Goal: Task Accomplishment & Management: Use online tool/utility

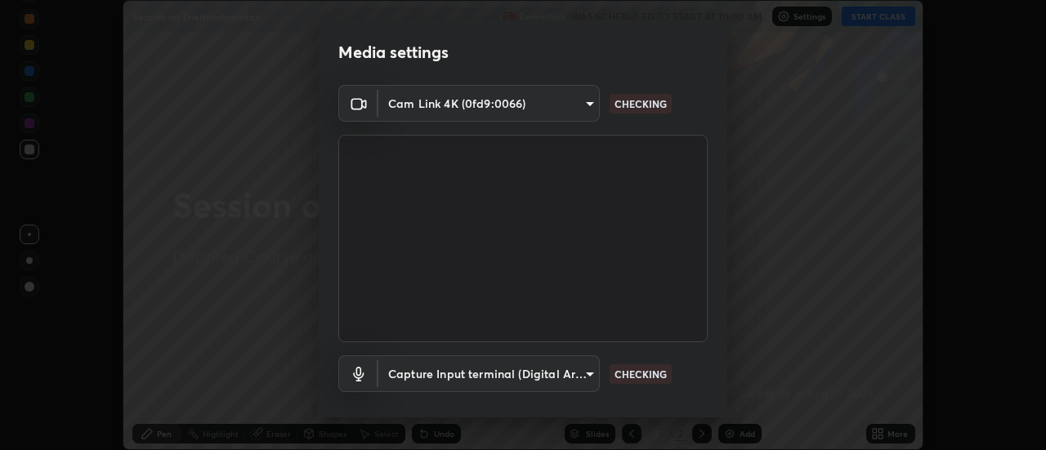
scroll to position [86, 0]
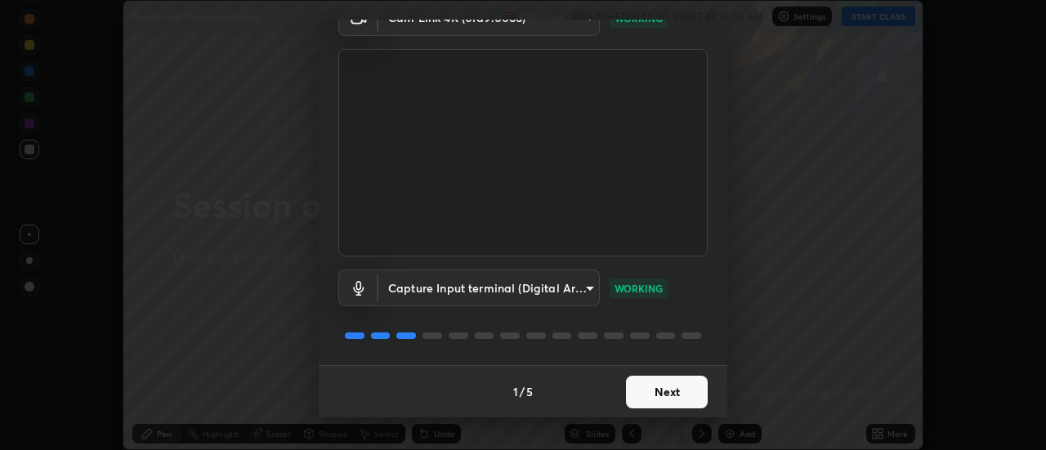
click at [672, 394] on button "Next" at bounding box center [667, 392] width 82 height 33
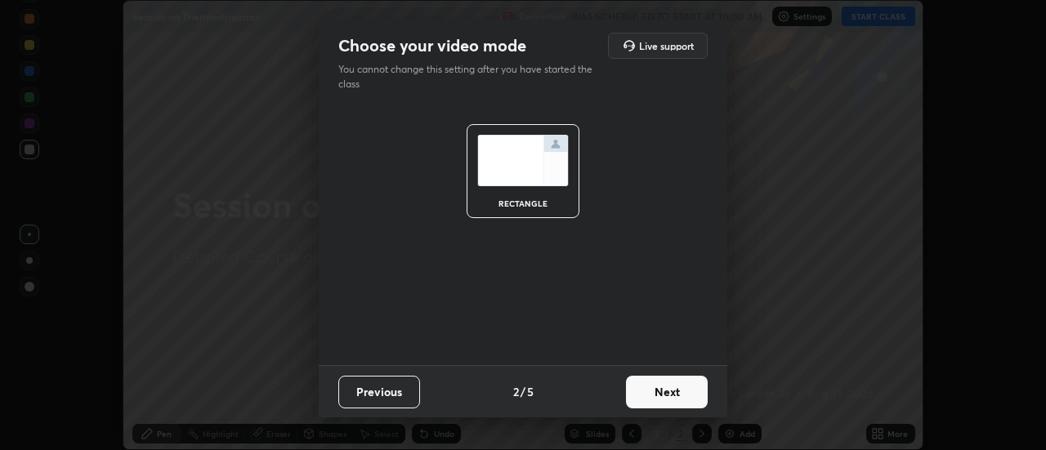
scroll to position [0, 0]
click at [689, 393] on button "Next" at bounding box center [667, 392] width 82 height 33
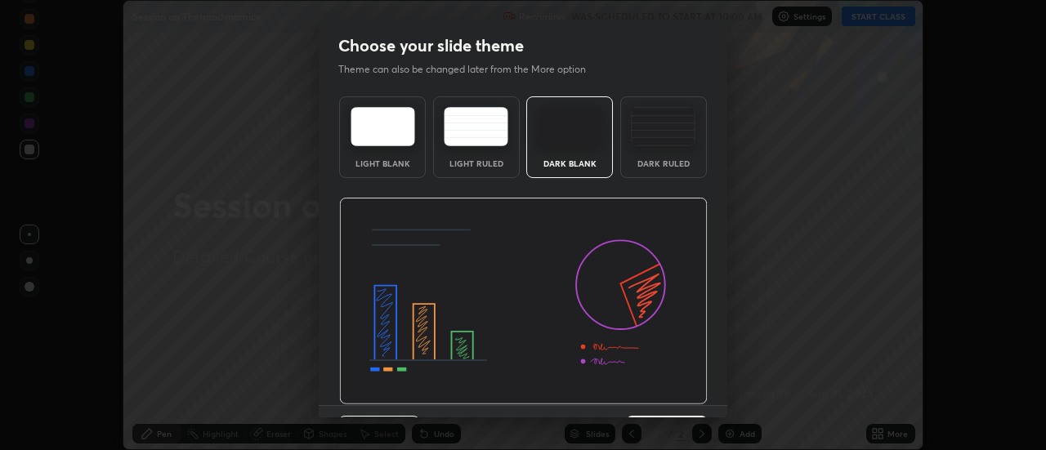
scroll to position [40, 0]
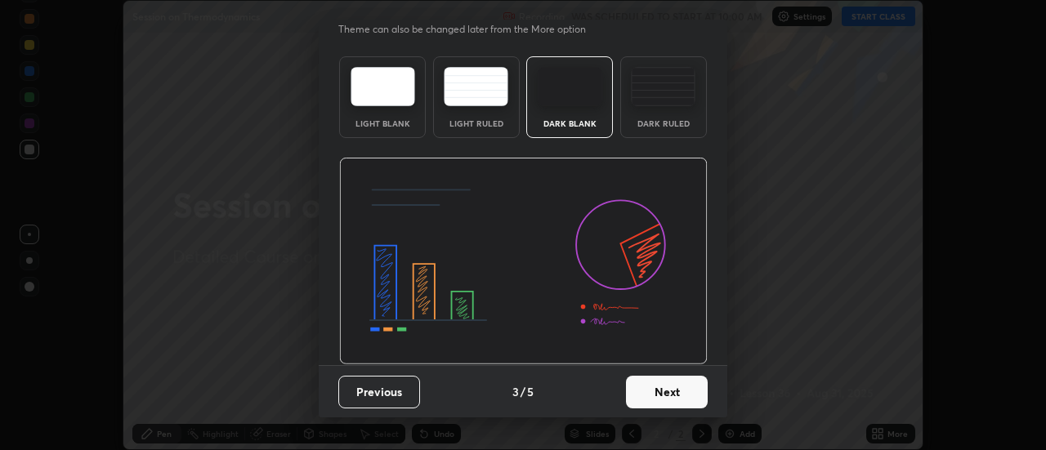
click at [668, 396] on button "Next" at bounding box center [667, 392] width 82 height 33
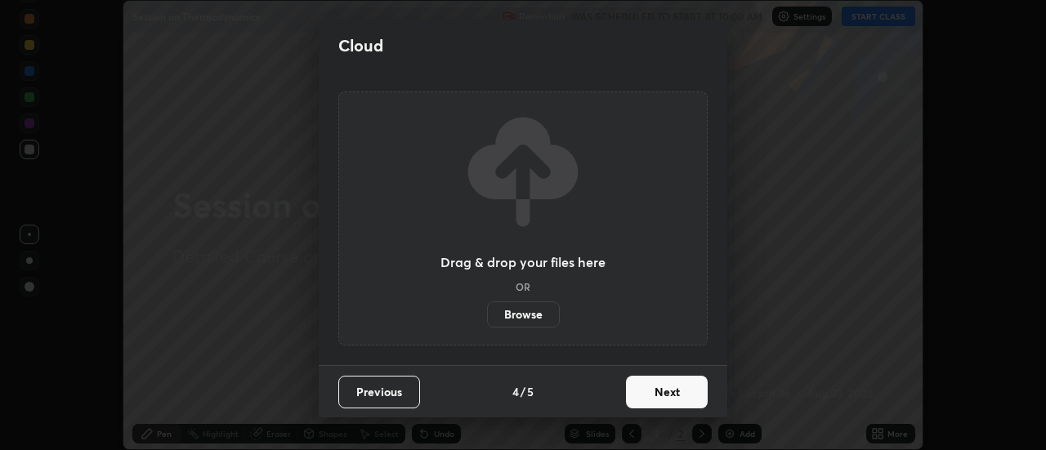
click at [677, 387] on button "Next" at bounding box center [667, 392] width 82 height 33
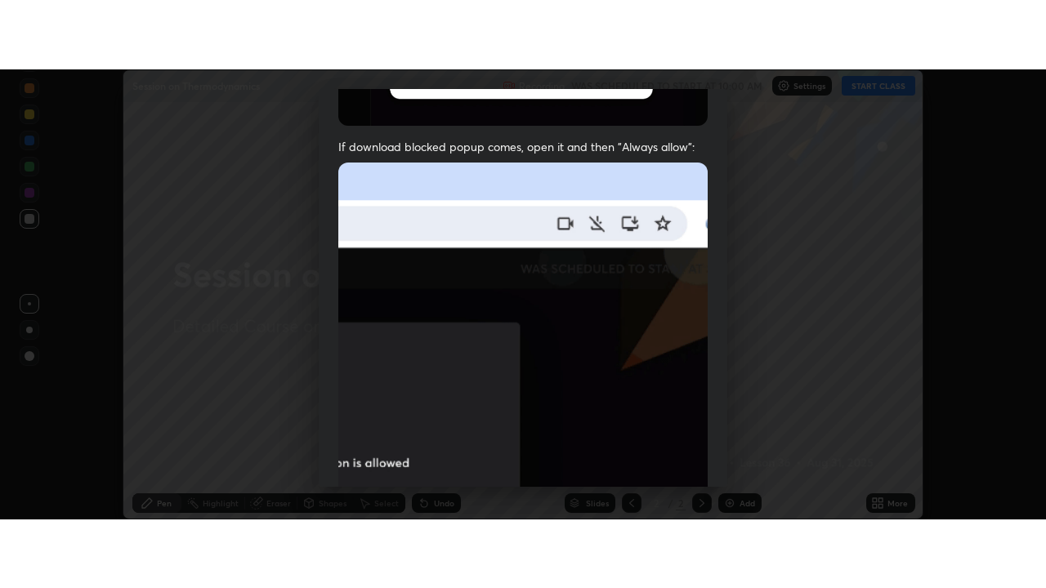
scroll to position [419, 0]
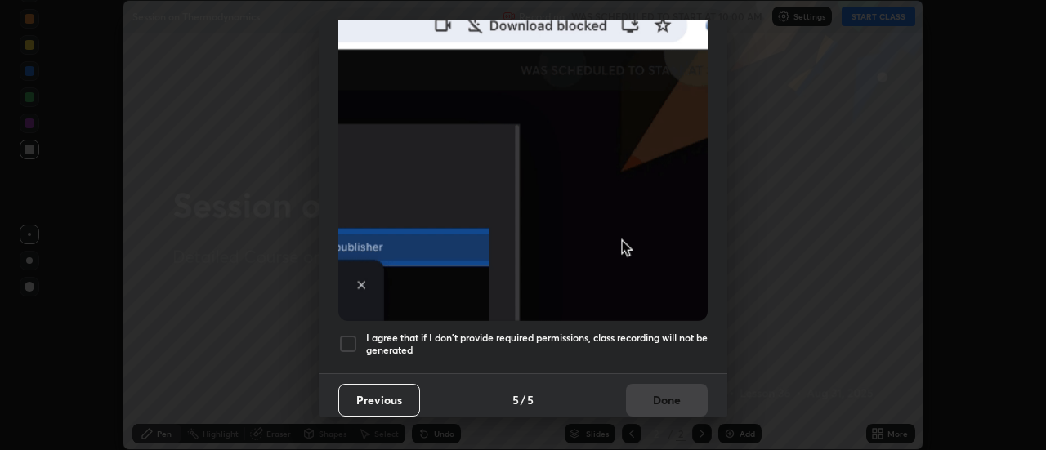
click at [659, 332] on h5 "I agree that if I don't provide required permissions, class recording will not …" at bounding box center [537, 344] width 342 height 25
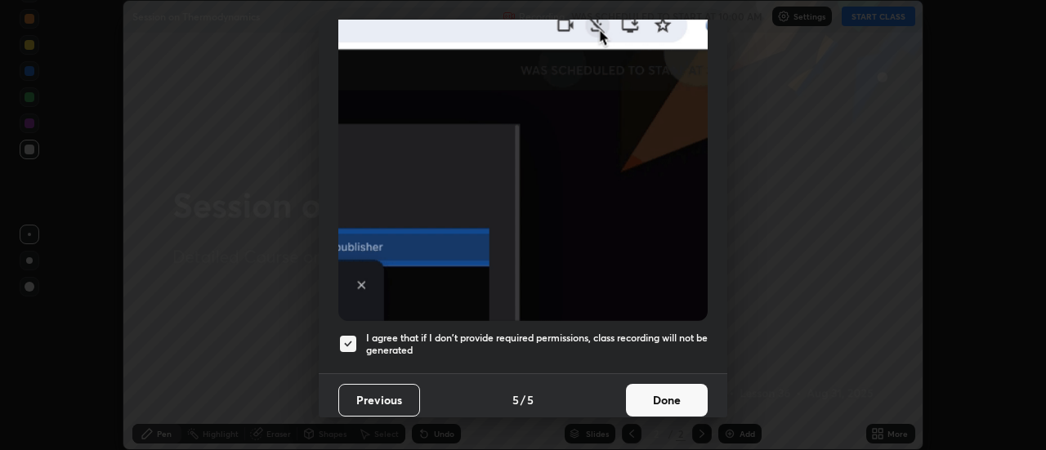
click at [662, 389] on button "Done" at bounding box center [667, 400] width 82 height 33
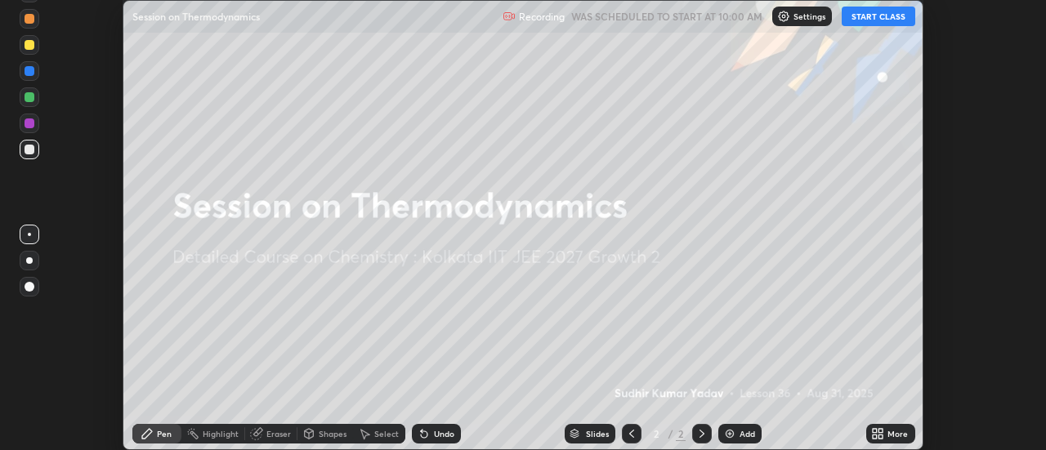
click at [875, 16] on button "START CLASS" at bounding box center [879, 17] width 74 height 20
click at [878, 431] on icon at bounding box center [877, 433] width 13 height 13
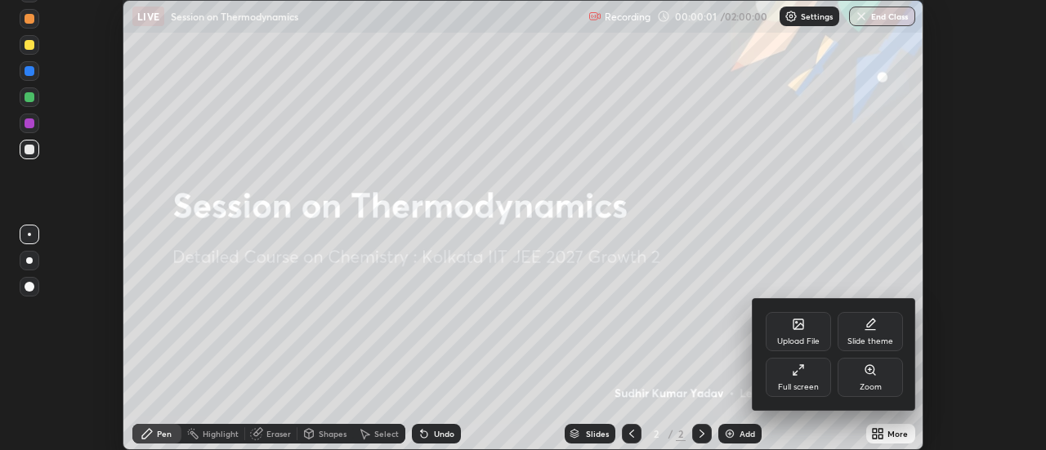
click at [806, 373] on div "Full screen" at bounding box center [798, 377] width 65 height 39
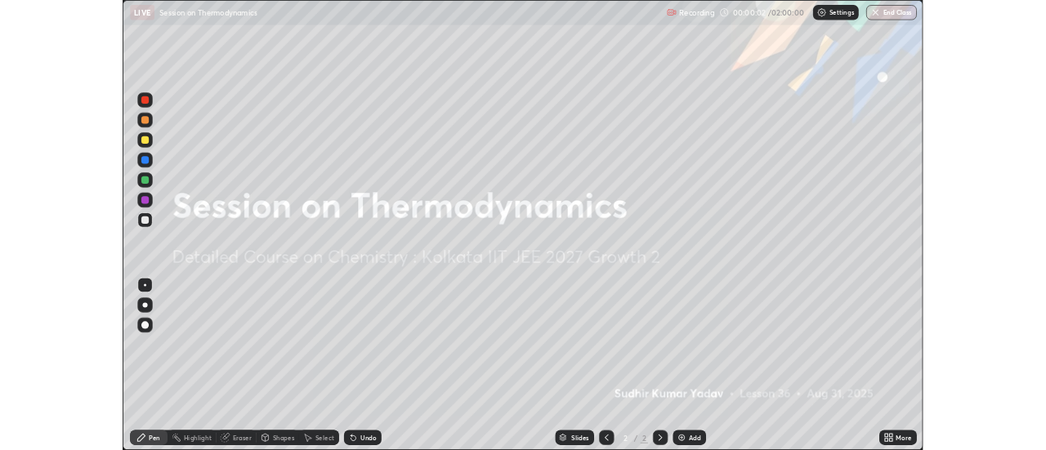
scroll to position [588, 1046]
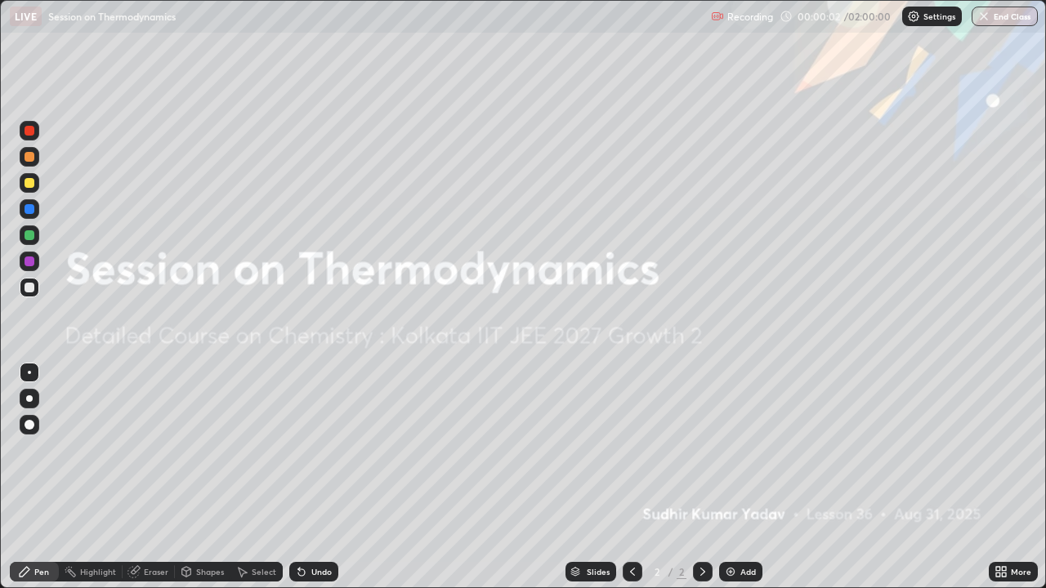
click at [746, 449] on div "Add" at bounding box center [748, 572] width 16 height 8
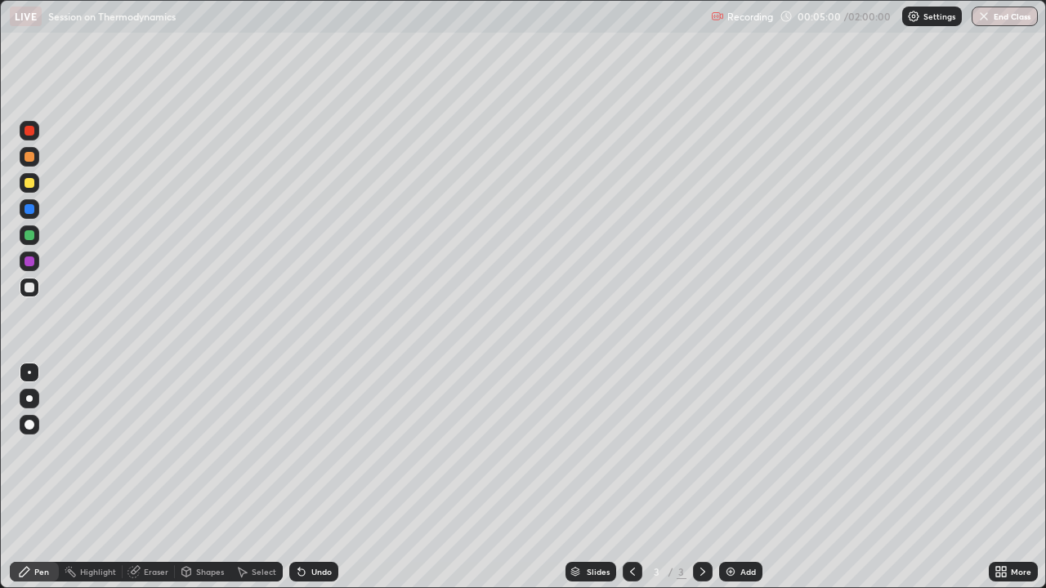
click at [263, 449] on div "Select" at bounding box center [264, 572] width 25 height 8
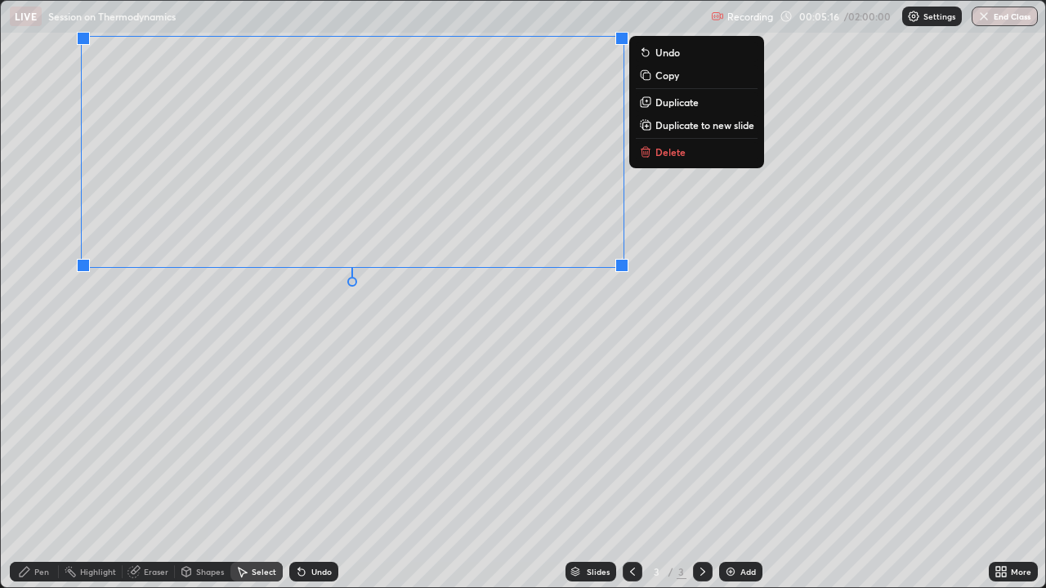
click at [35, 449] on div "Pen" at bounding box center [41, 572] width 15 height 8
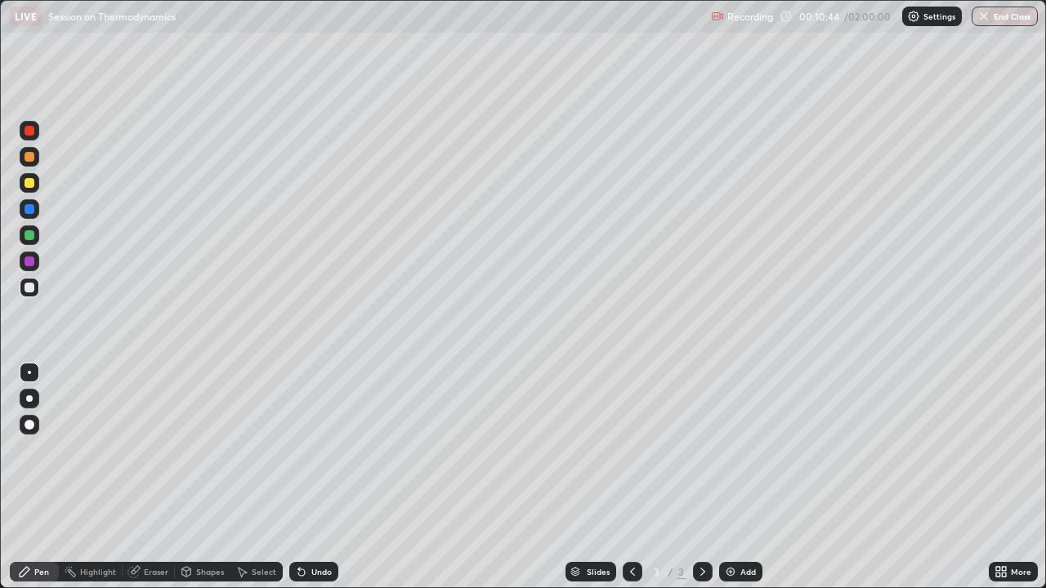
click at [306, 449] on div "Undo" at bounding box center [313, 572] width 49 height 20
click at [318, 449] on div "Undo" at bounding box center [313, 572] width 49 height 20
click at [732, 449] on img at bounding box center [730, 571] width 13 height 13
click at [259, 449] on div "Select" at bounding box center [264, 572] width 25 height 8
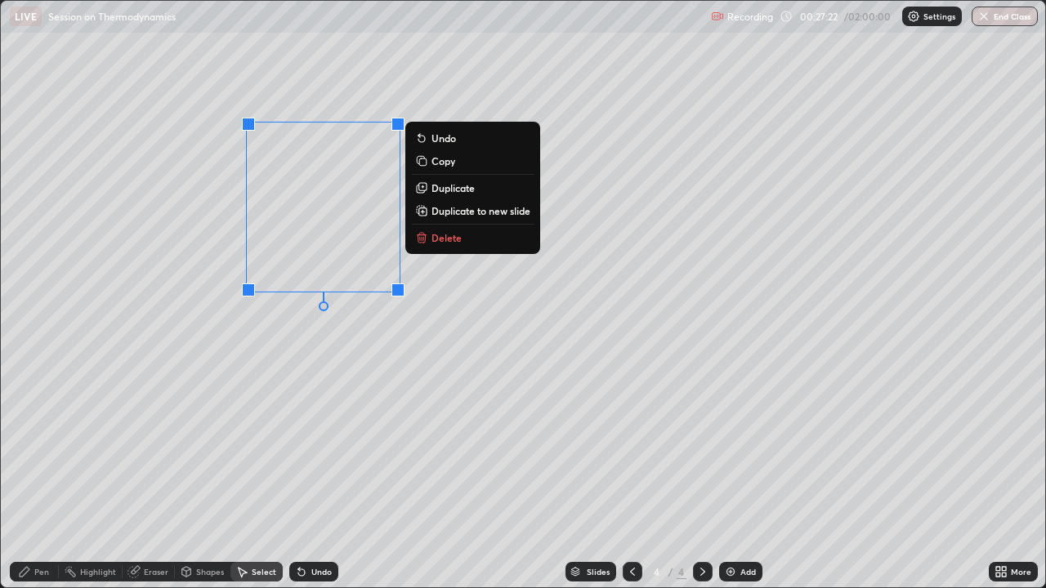
click at [452, 187] on p "Duplicate" at bounding box center [452, 187] width 43 height 13
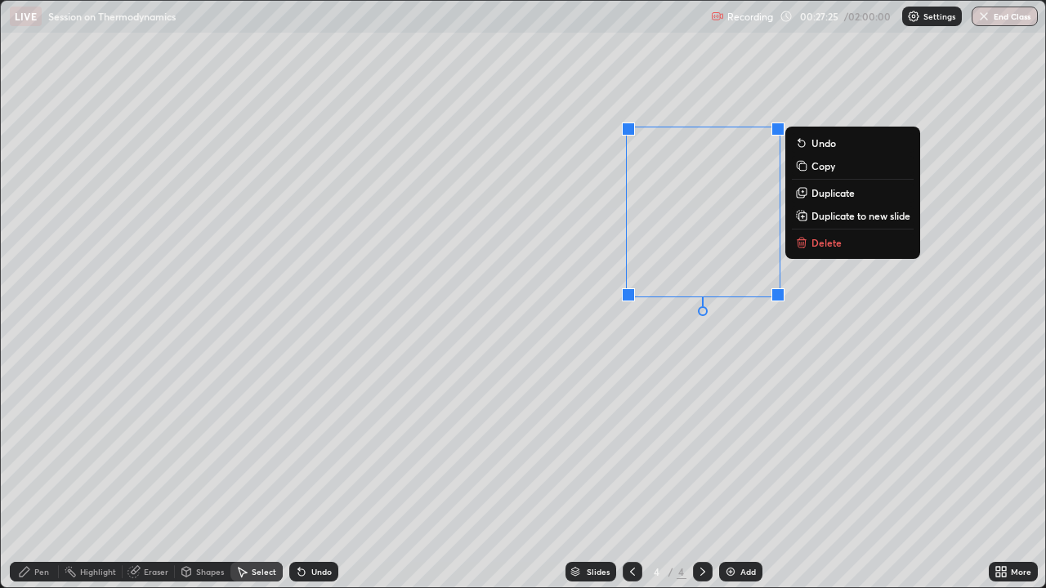
click at [42, 449] on div "Pen" at bounding box center [41, 572] width 15 height 8
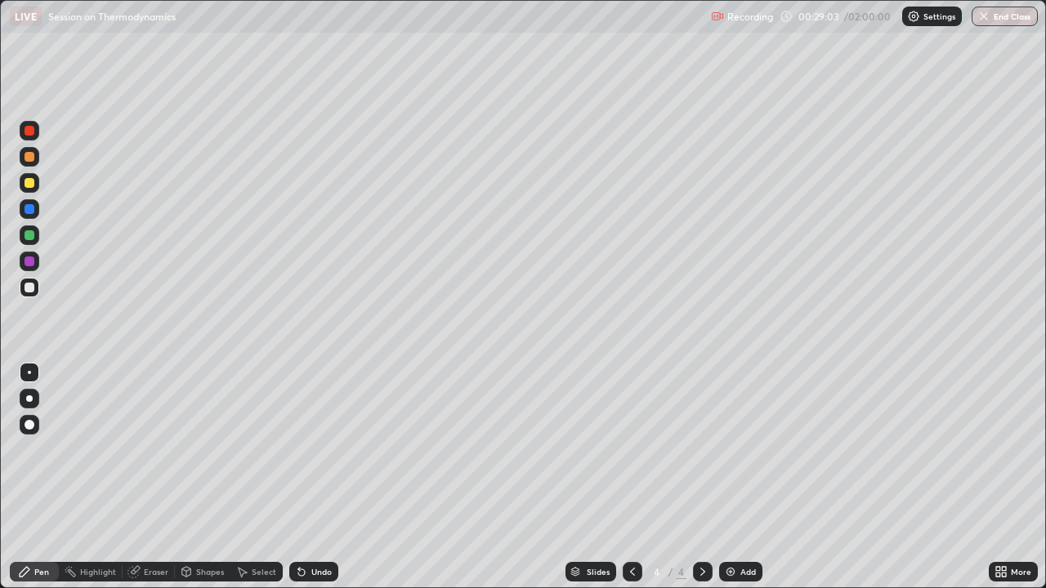
click at [307, 449] on div "Undo" at bounding box center [313, 572] width 49 height 20
click at [257, 449] on div "Select" at bounding box center [256, 572] width 52 height 20
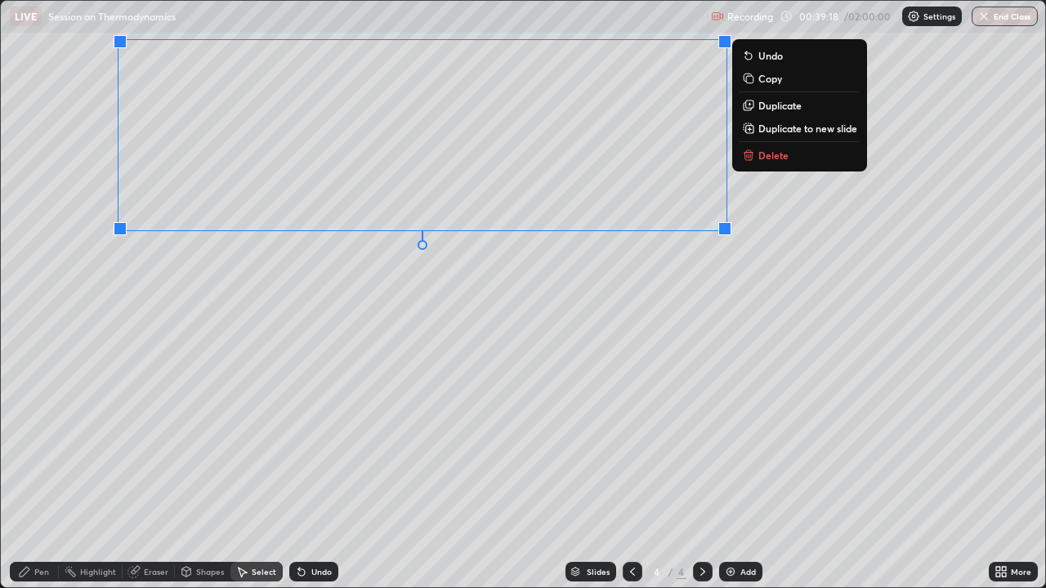
click at [40, 449] on div "Pen" at bounding box center [41, 572] width 15 height 8
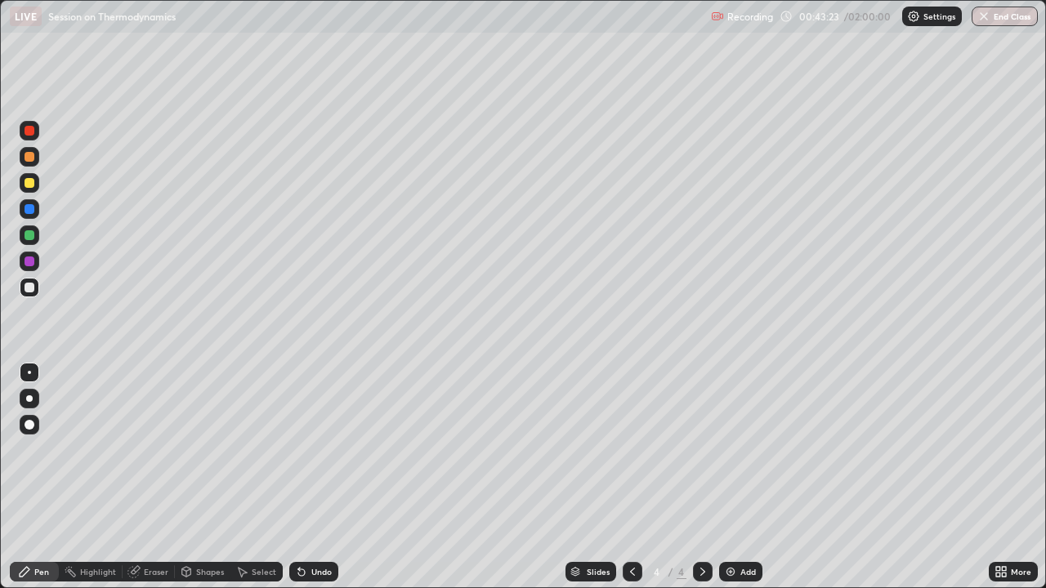
click at [318, 449] on div "Undo" at bounding box center [321, 572] width 20 height 8
click at [295, 449] on icon at bounding box center [301, 571] width 13 height 13
click at [298, 449] on icon at bounding box center [301, 573] width 7 height 7
click at [305, 449] on icon at bounding box center [301, 571] width 13 height 13
click at [736, 449] on div "Add" at bounding box center [740, 572] width 43 height 20
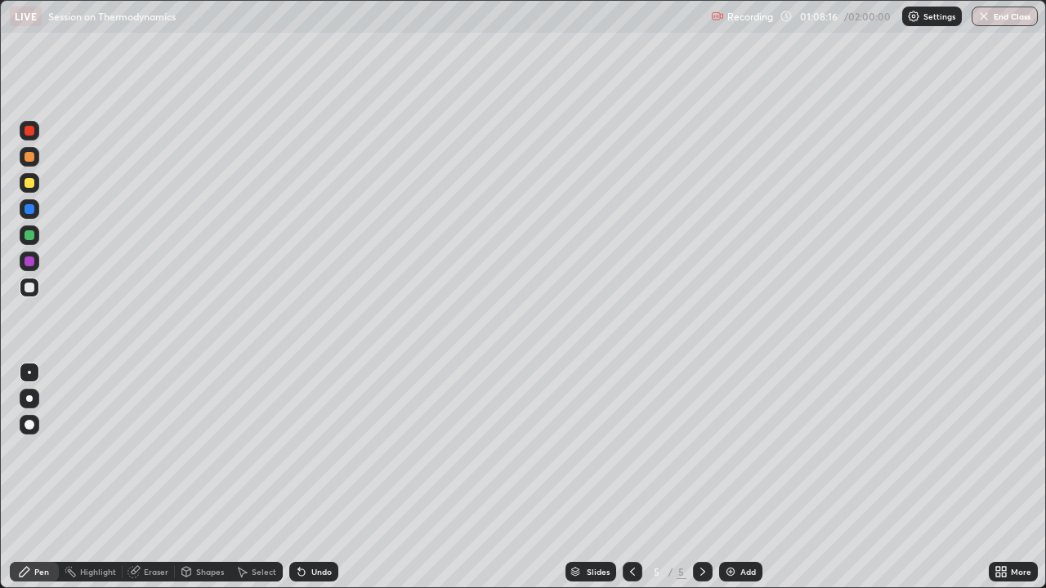
click at [260, 449] on div "Select" at bounding box center [264, 572] width 25 height 8
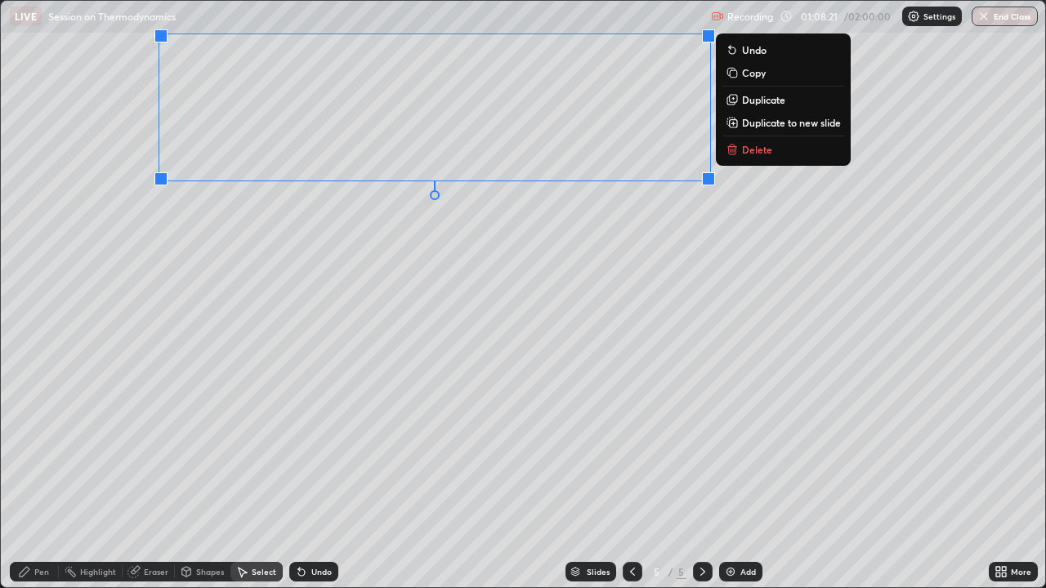
click at [46, 449] on div "Pen" at bounding box center [41, 572] width 15 height 8
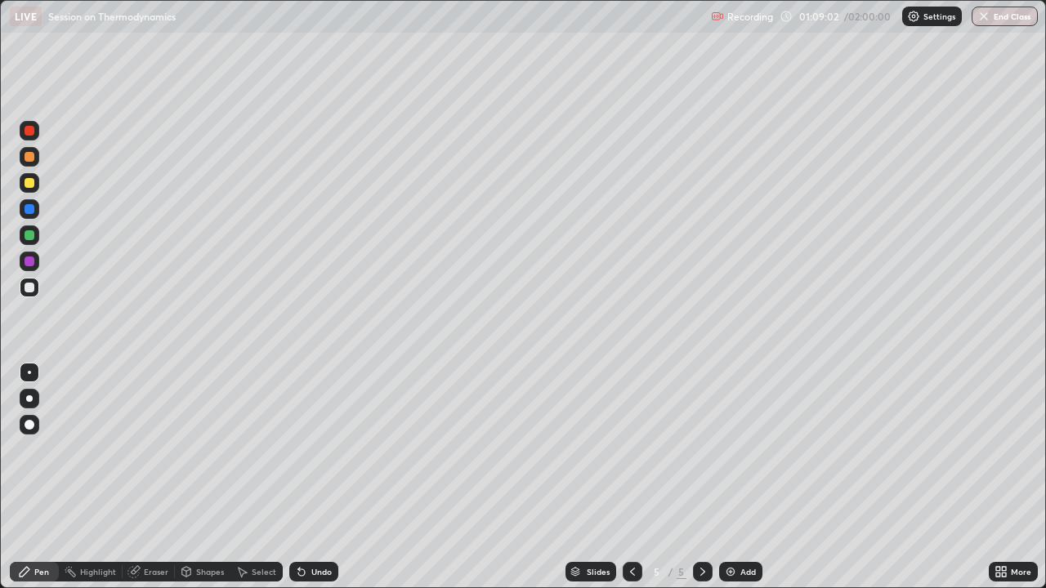
click at [306, 449] on div "Undo" at bounding box center [313, 572] width 49 height 20
click at [306, 449] on icon at bounding box center [301, 571] width 13 height 13
click at [257, 449] on div "Select" at bounding box center [264, 572] width 25 height 8
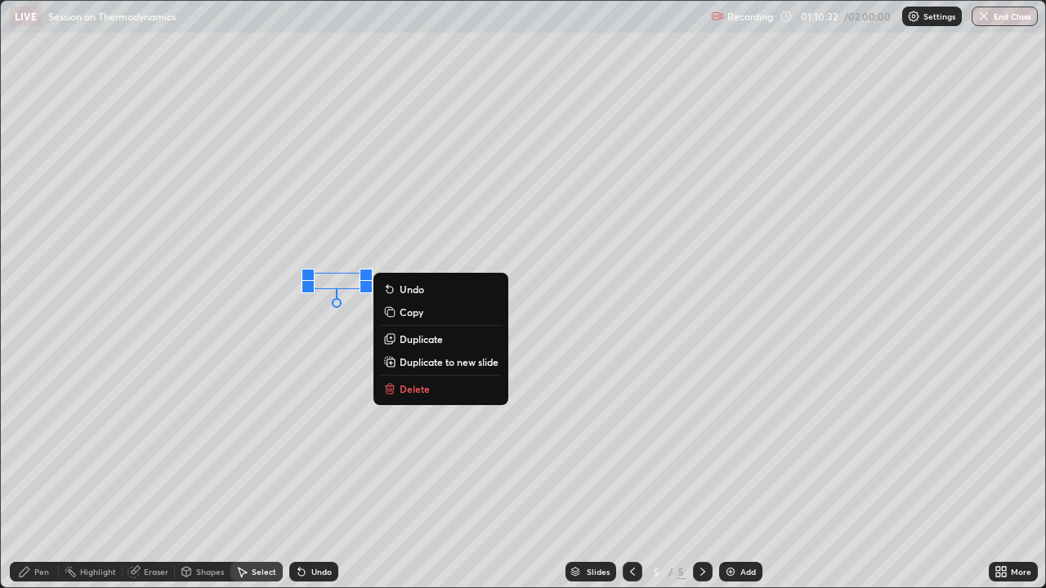
click at [414, 389] on p "Delete" at bounding box center [415, 388] width 30 height 13
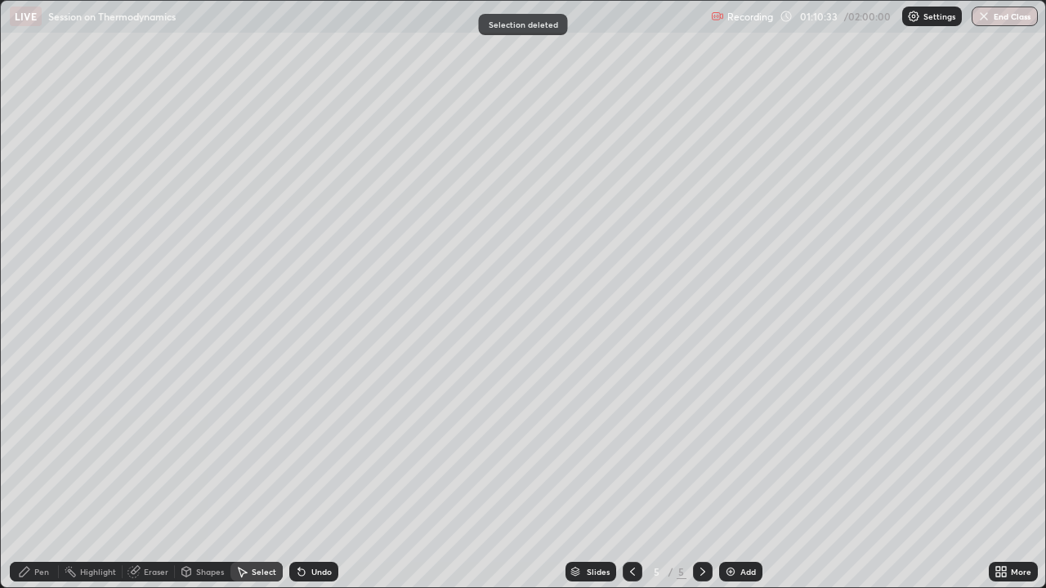
click at [47, 449] on div "Pen" at bounding box center [41, 572] width 15 height 8
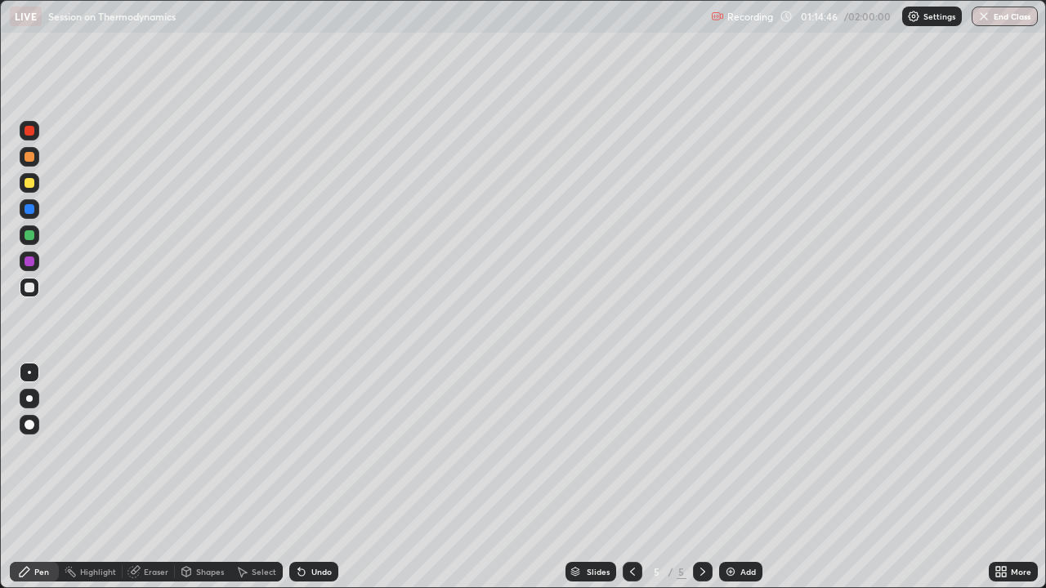
click at [730, 449] on img at bounding box center [730, 571] width 13 height 13
click at [258, 449] on div "Select" at bounding box center [264, 572] width 25 height 8
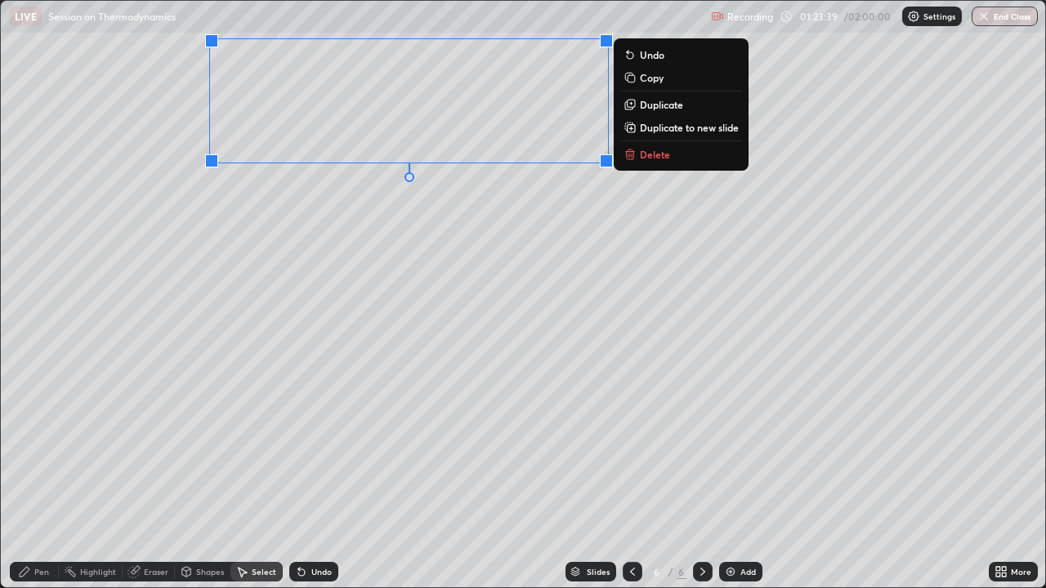
click at [43, 449] on div "Pen" at bounding box center [34, 572] width 49 height 20
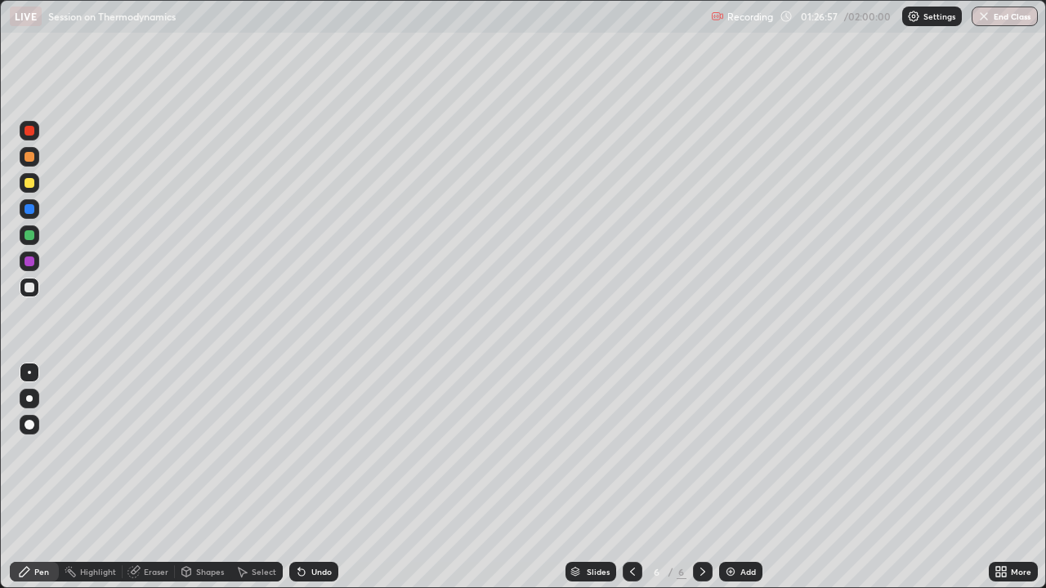
click at [262, 449] on div "Select" at bounding box center [264, 572] width 25 height 8
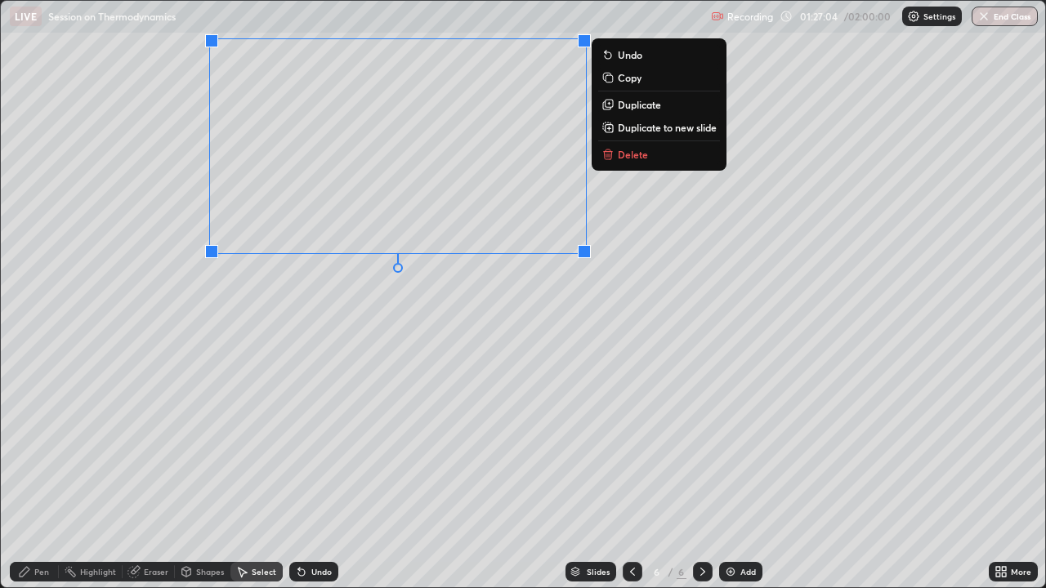
click at [38, 449] on div "Pen" at bounding box center [41, 572] width 15 height 8
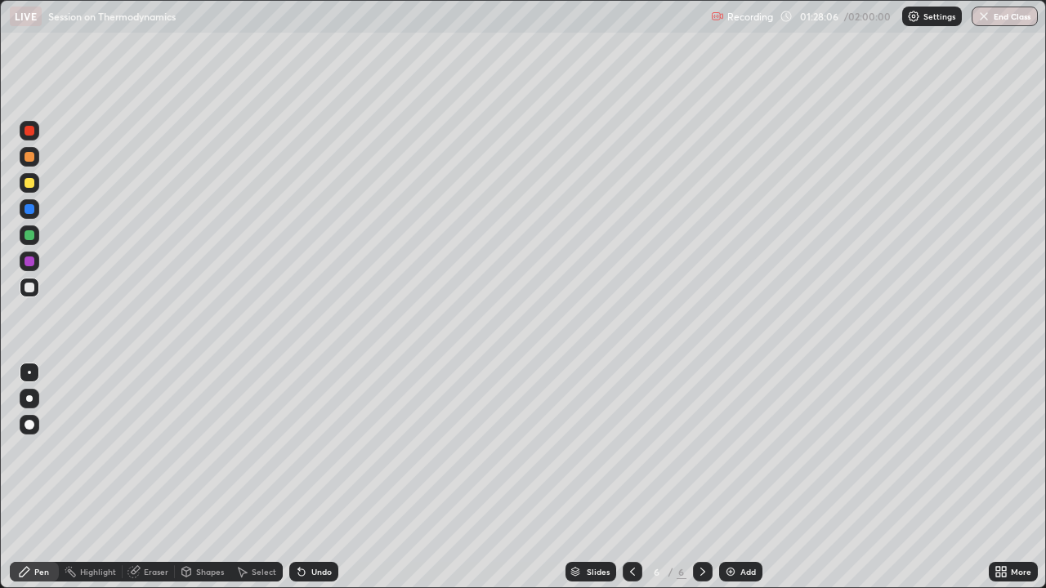
click at [298, 449] on icon at bounding box center [301, 573] width 7 height 7
click at [299, 449] on icon at bounding box center [301, 573] width 7 height 7
click at [300, 449] on icon at bounding box center [301, 571] width 13 height 13
click at [257, 449] on div "Select" at bounding box center [264, 572] width 25 height 8
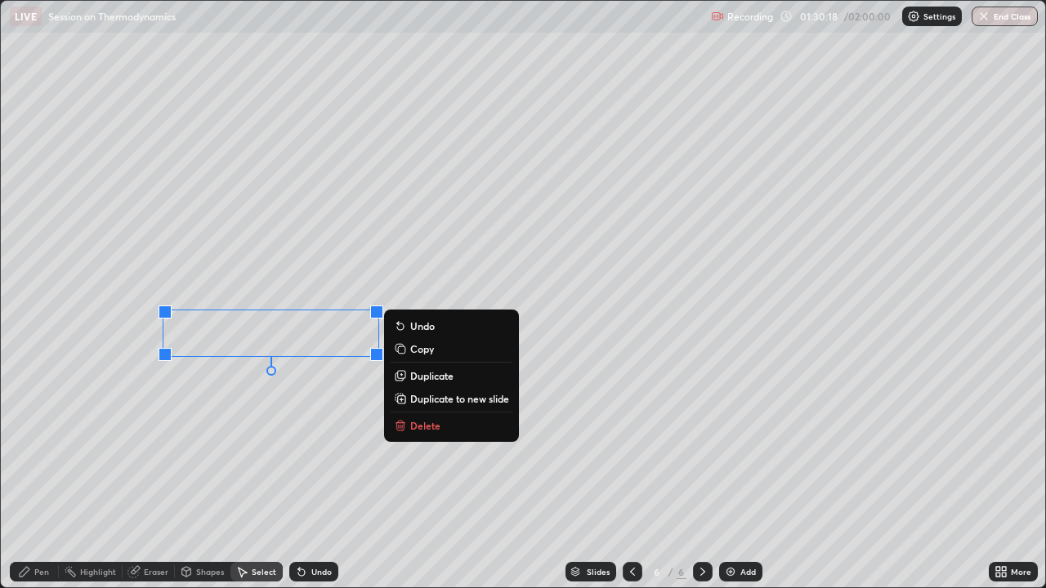
click at [42, 449] on div "Pen" at bounding box center [41, 572] width 15 height 8
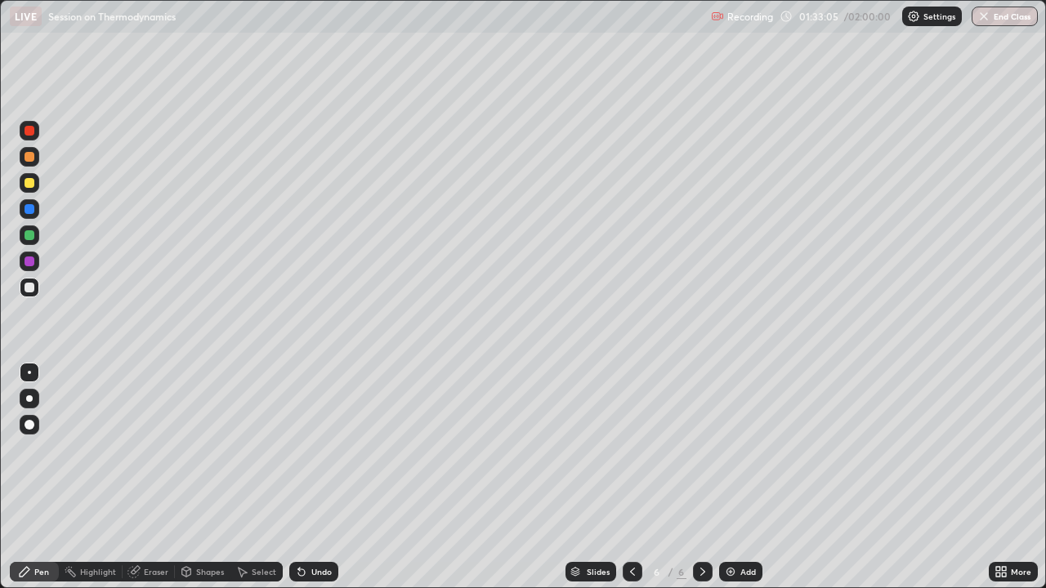
click at [308, 449] on div "Undo" at bounding box center [313, 572] width 49 height 20
click at [730, 449] on img at bounding box center [730, 571] width 13 height 13
click at [311, 449] on div "Undo" at bounding box center [313, 572] width 49 height 20
click at [314, 449] on div "Undo" at bounding box center [313, 572] width 49 height 20
click at [308, 449] on div "Undo" at bounding box center [313, 572] width 49 height 20
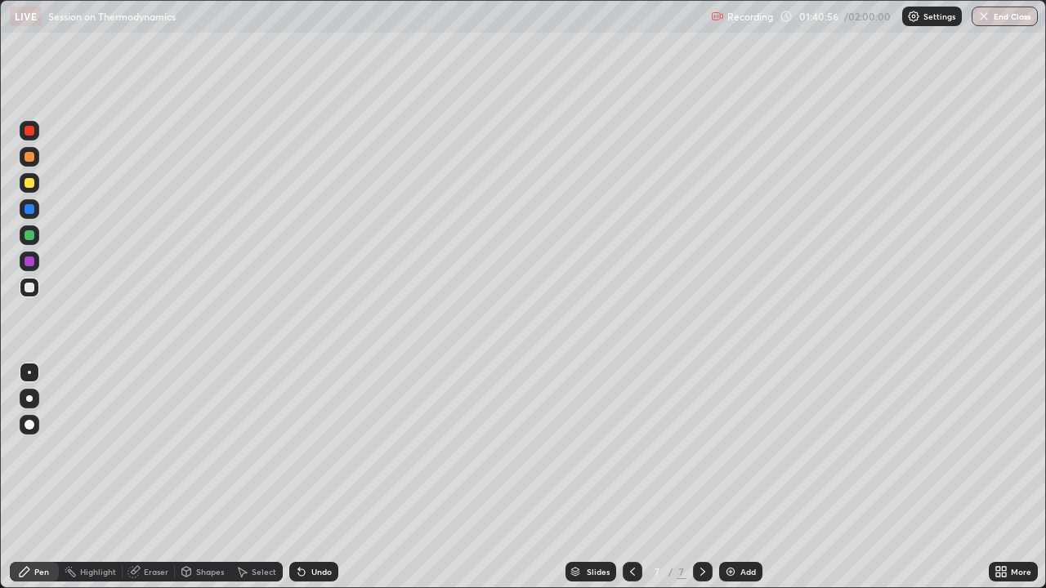
click at [312, 449] on div "Undo" at bounding box center [321, 572] width 20 height 8
click at [311, 449] on div "Undo" at bounding box center [321, 572] width 20 height 8
click at [305, 449] on icon at bounding box center [301, 571] width 13 height 13
click at [298, 449] on icon at bounding box center [299, 569] width 2 height 2
click at [263, 449] on div "Select" at bounding box center [264, 572] width 25 height 8
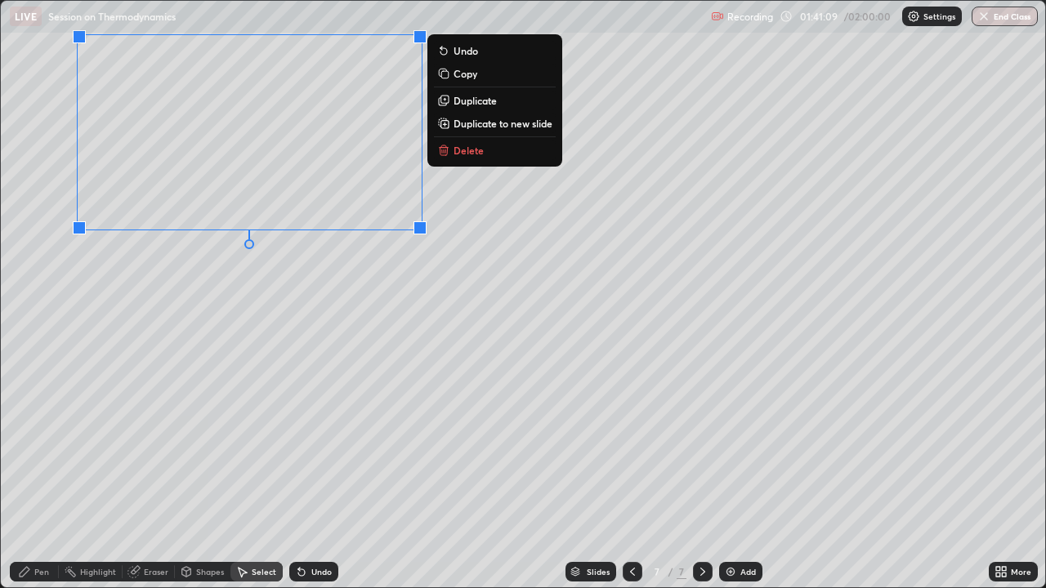
click at [39, 449] on div "Pen" at bounding box center [34, 572] width 49 height 20
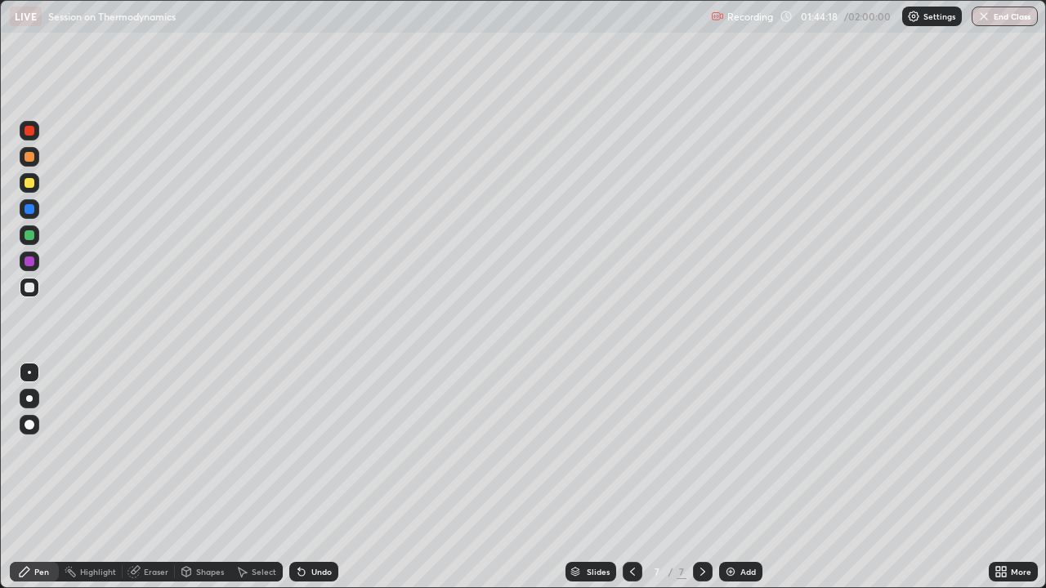
click at [302, 449] on icon at bounding box center [301, 573] width 7 height 7
click at [298, 449] on icon at bounding box center [299, 569] width 2 height 2
click at [296, 449] on icon at bounding box center [301, 571] width 13 height 13
click at [299, 449] on icon at bounding box center [301, 571] width 13 height 13
click at [298, 449] on icon at bounding box center [299, 569] width 2 height 2
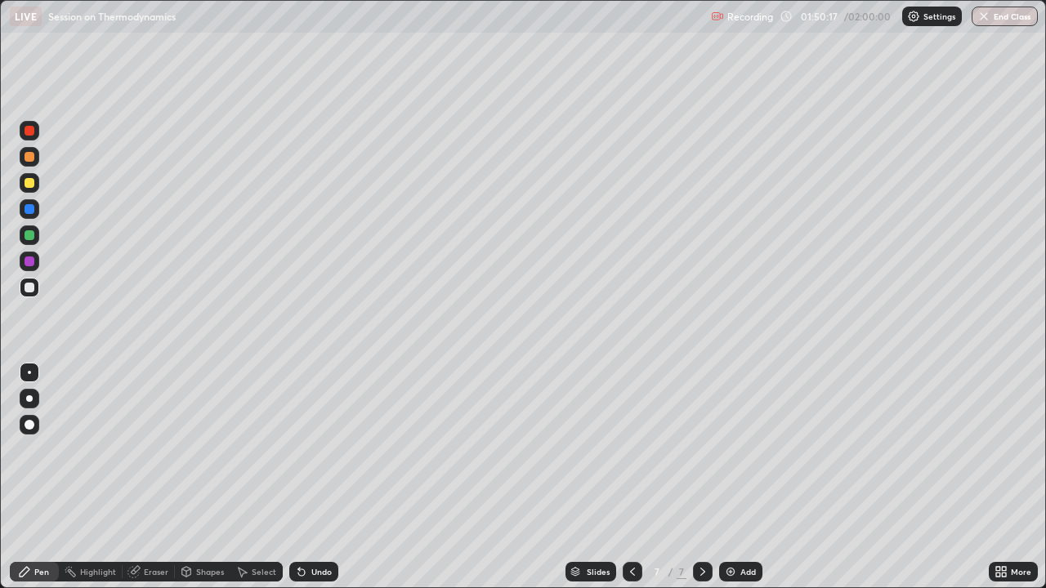
click at [301, 449] on icon at bounding box center [301, 573] width 7 height 7
click at [300, 449] on icon at bounding box center [301, 573] width 7 height 7
click at [728, 449] on img at bounding box center [730, 571] width 13 height 13
click at [981, 14] on img "button" at bounding box center [984, 16] width 13 height 13
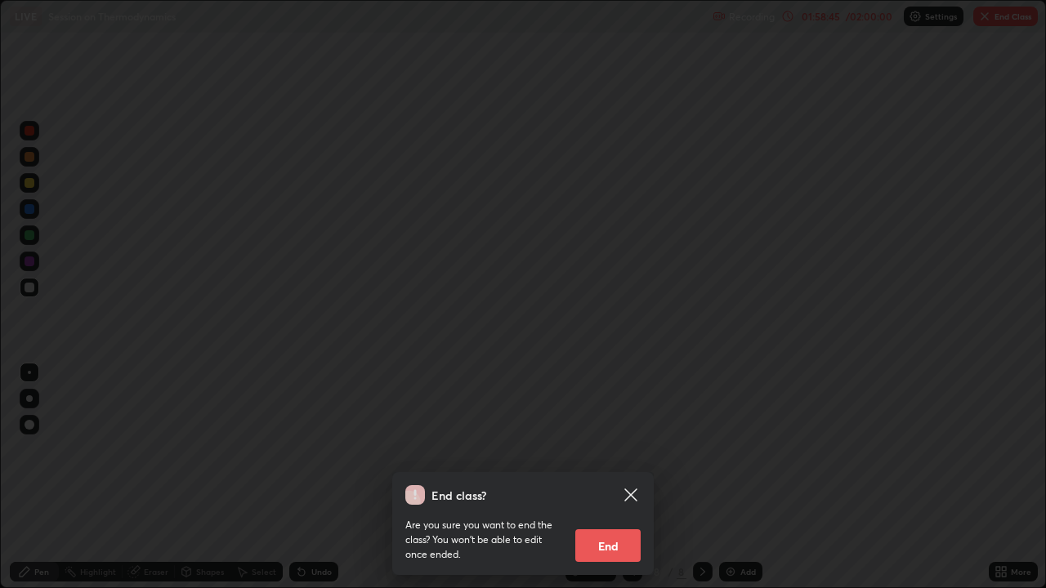
click at [601, 449] on button "End" at bounding box center [607, 545] width 65 height 33
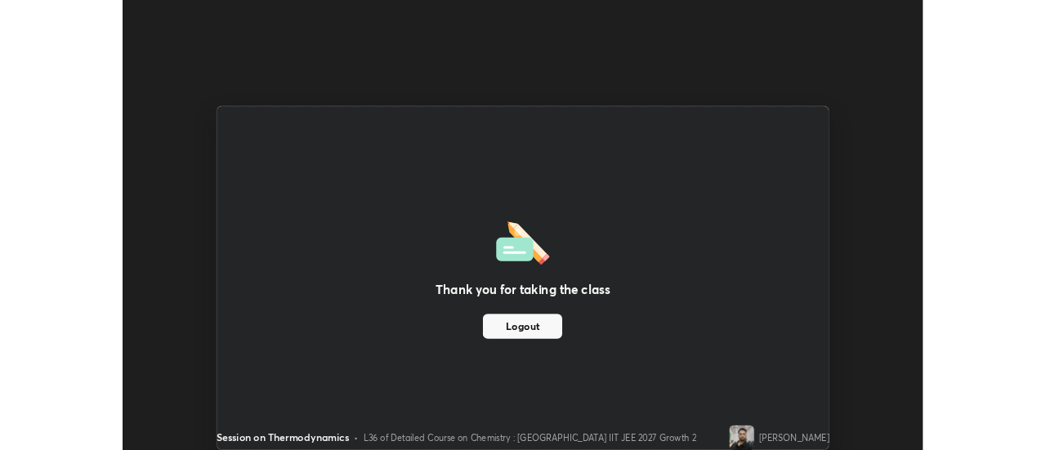
scroll to position [81261, 80665]
